Goal: Information Seeking & Learning: Learn about a topic

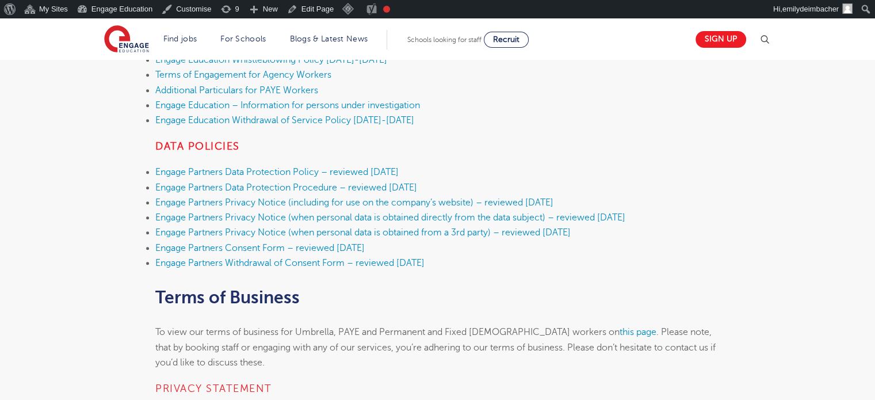
scroll to position [527, 0]
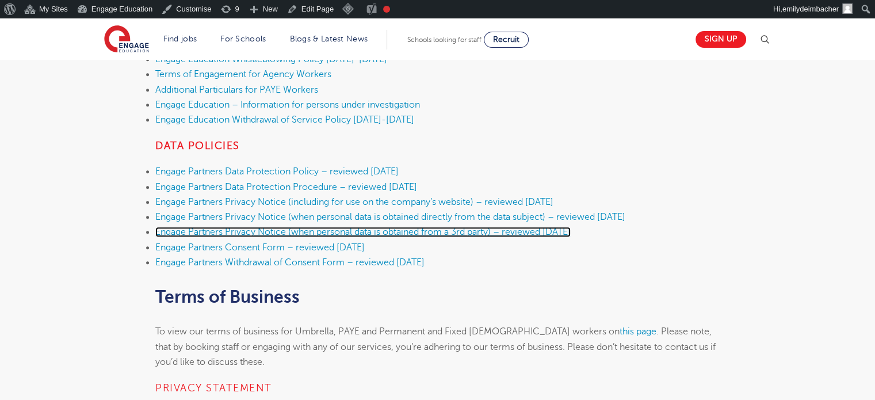
click at [366, 227] on link "Engage Partners Privacy Notice (when personal data is obtained from a 3rd party…" at bounding box center [362, 232] width 415 height 10
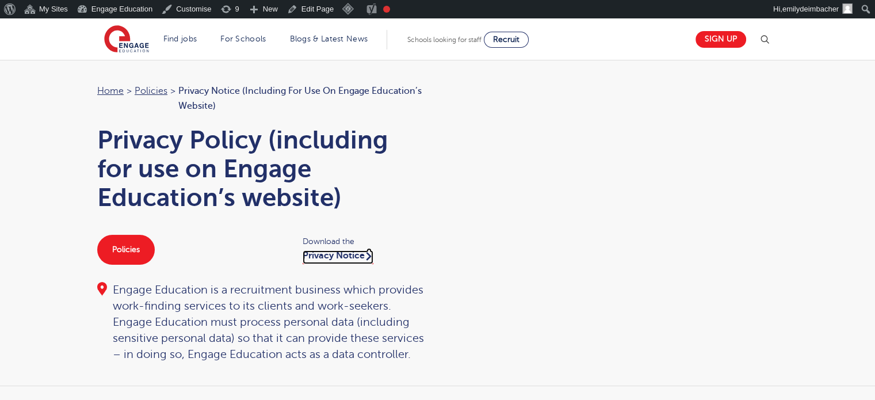
drag, startPoint x: 334, startPoint y: 254, endPoint x: 313, endPoint y: 254, distance: 20.7
click at [313, 254] on link "Privacy Notice" at bounding box center [338, 257] width 71 height 14
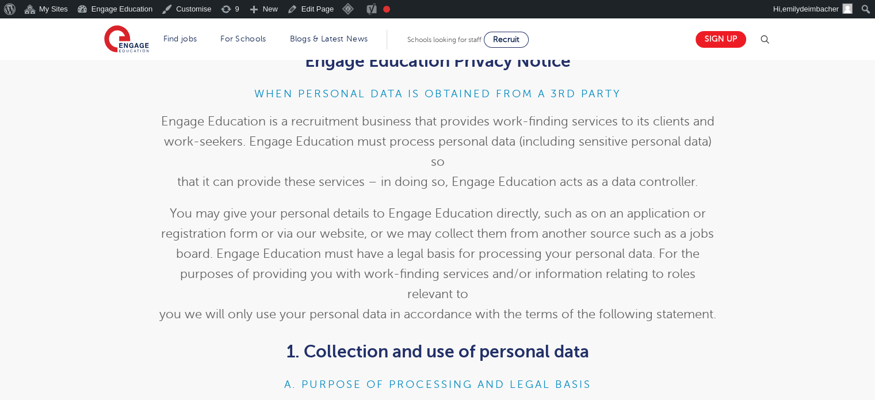
scroll to position [410, 0]
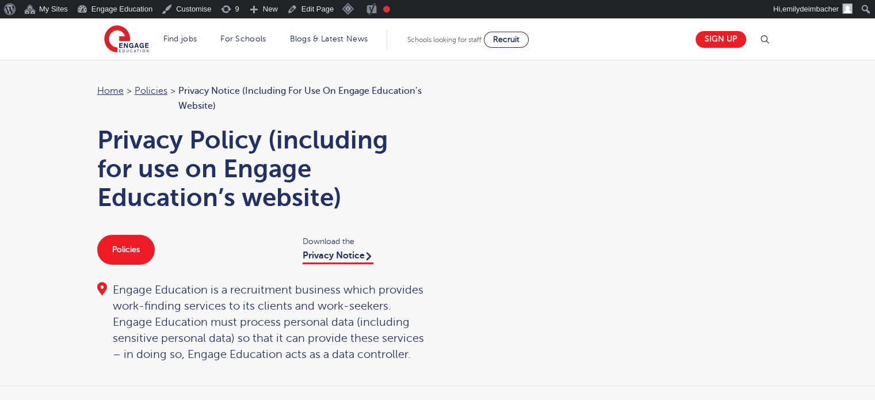
click at [552, 154] on div "Home > Policies > Privacy Notice (including for use on Engage Education’s websi…" at bounding box center [437, 222] width 703 height 279
click at [153, 89] on link "Policies" at bounding box center [151, 91] width 33 height 10
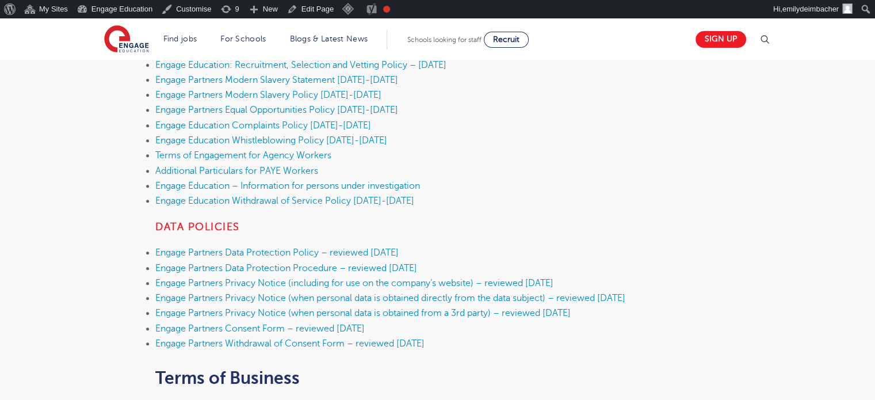
scroll to position [449, 0]
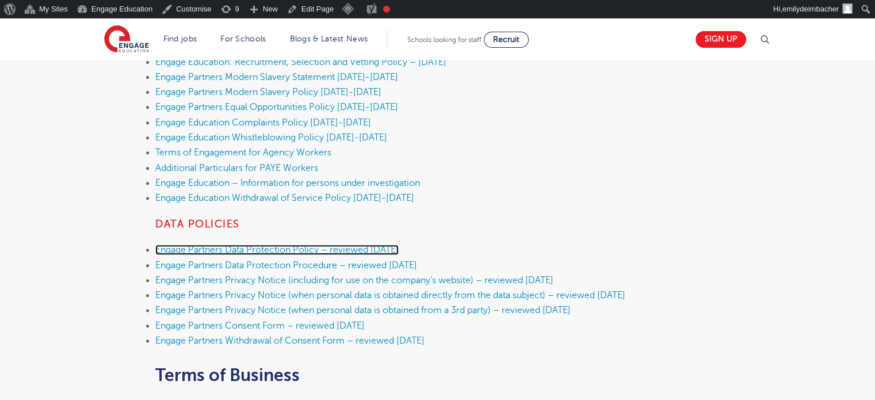
click at [399, 247] on link "Engage Partners Data Protection Policy – reviewed [DATE]" at bounding box center [276, 249] width 243 height 10
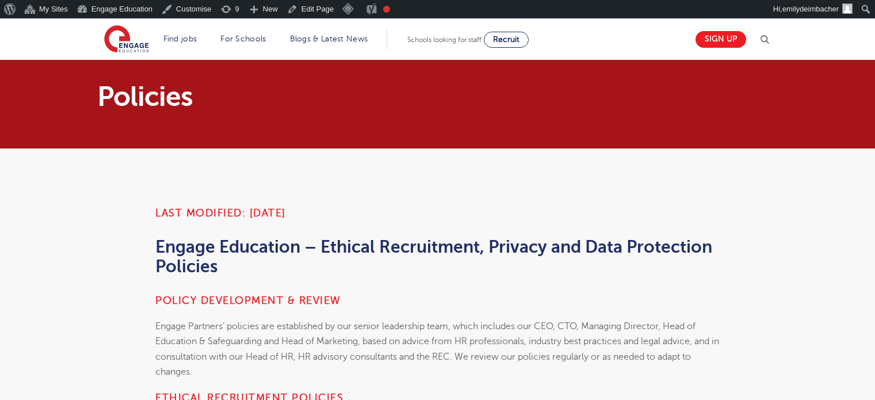
scroll to position [449, 0]
